Goal: Navigation & Orientation: Find specific page/section

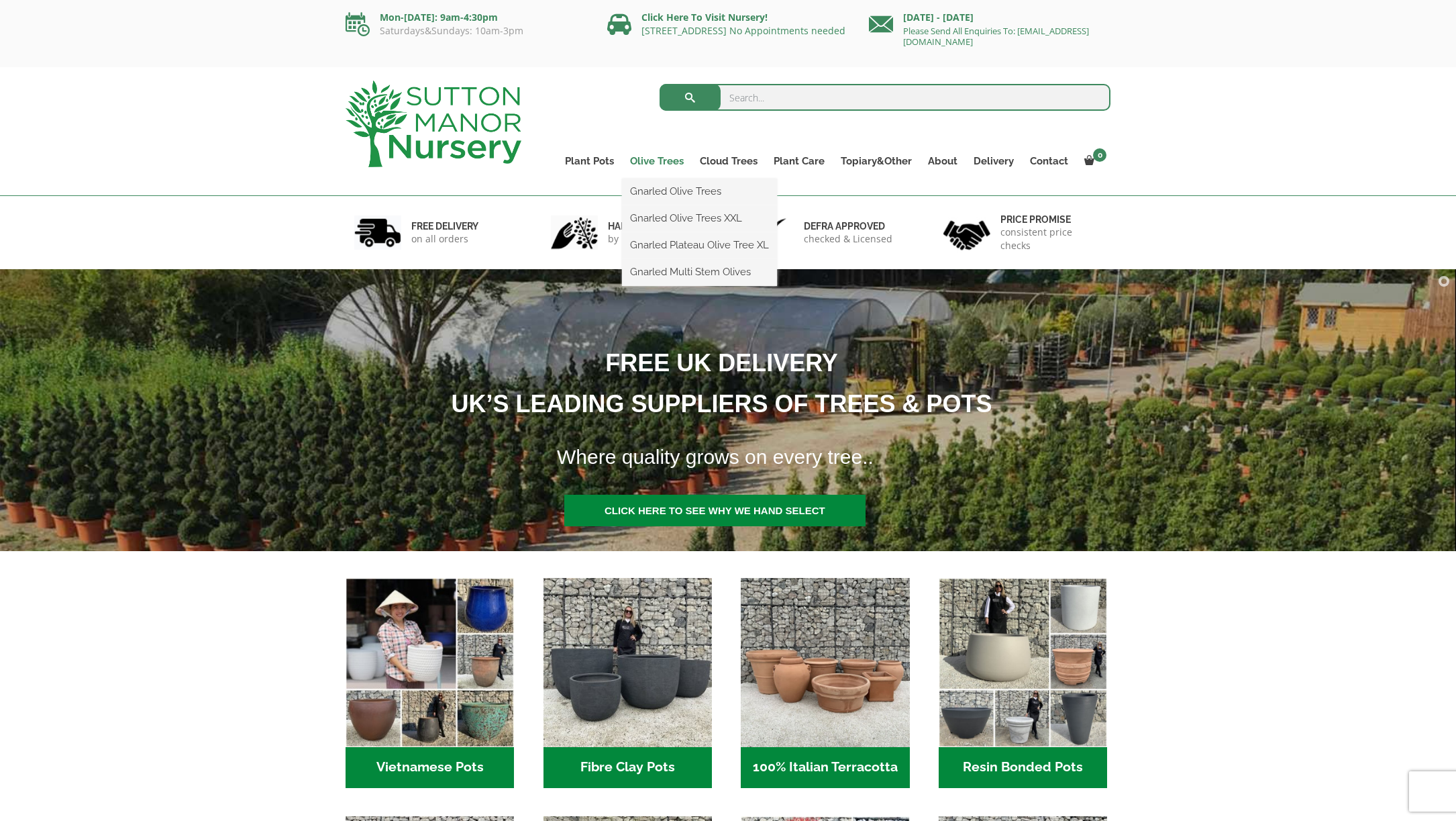
click at [649, 160] on link "Olive Trees" at bounding box center [657, 161] width 69 height 19
